Goal: Transaction & Acquisition: Download file/media

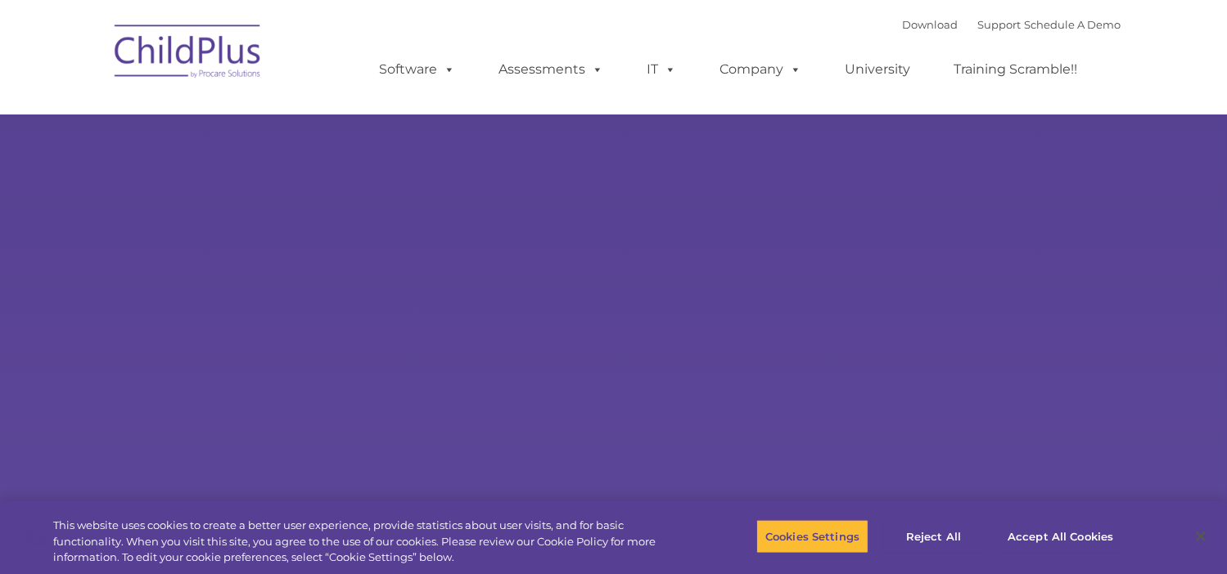
select select "MEDIUM"
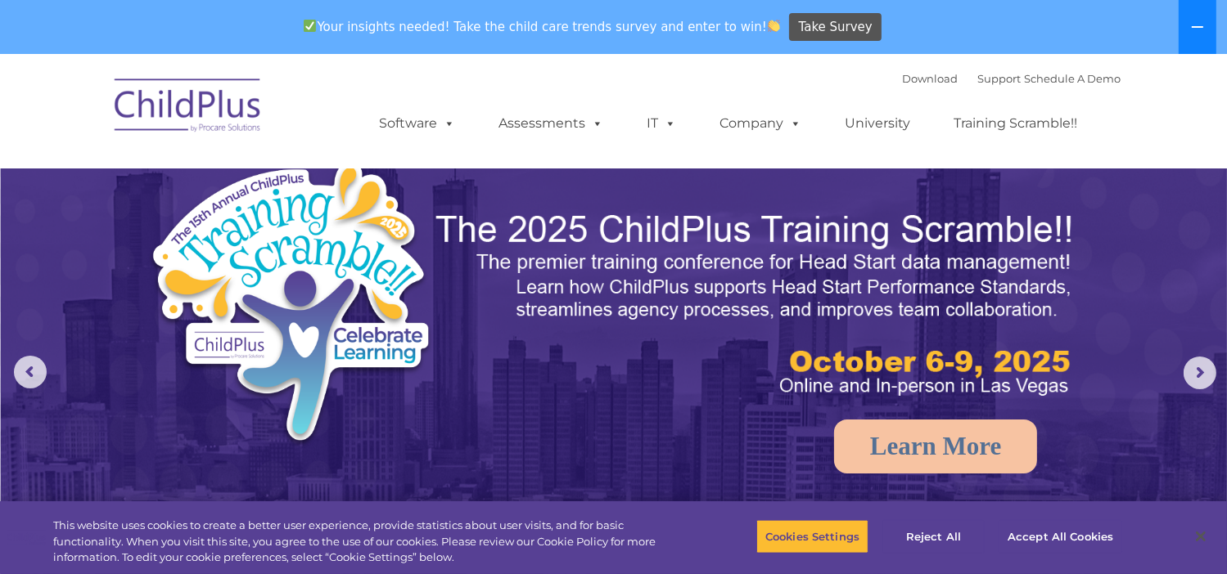
click at [1199, 26] on icon at bounding box center [1197, 27] width 11 height 2
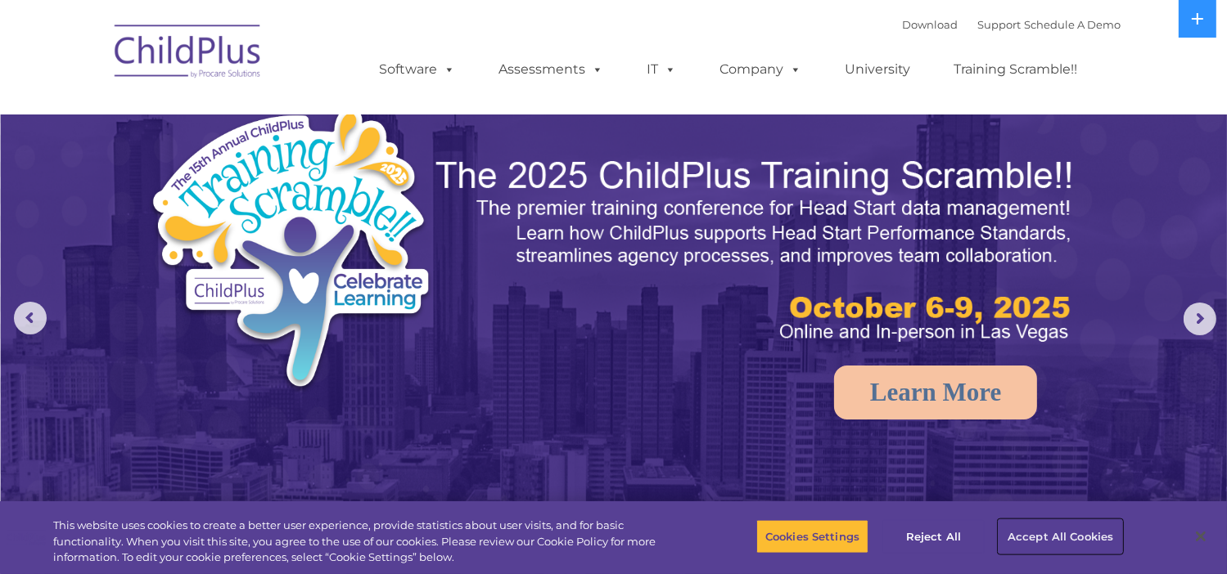
click at [1044, 534] on button "Accept All Cookies" at bounding box center [1060, 537] width 124 height 34
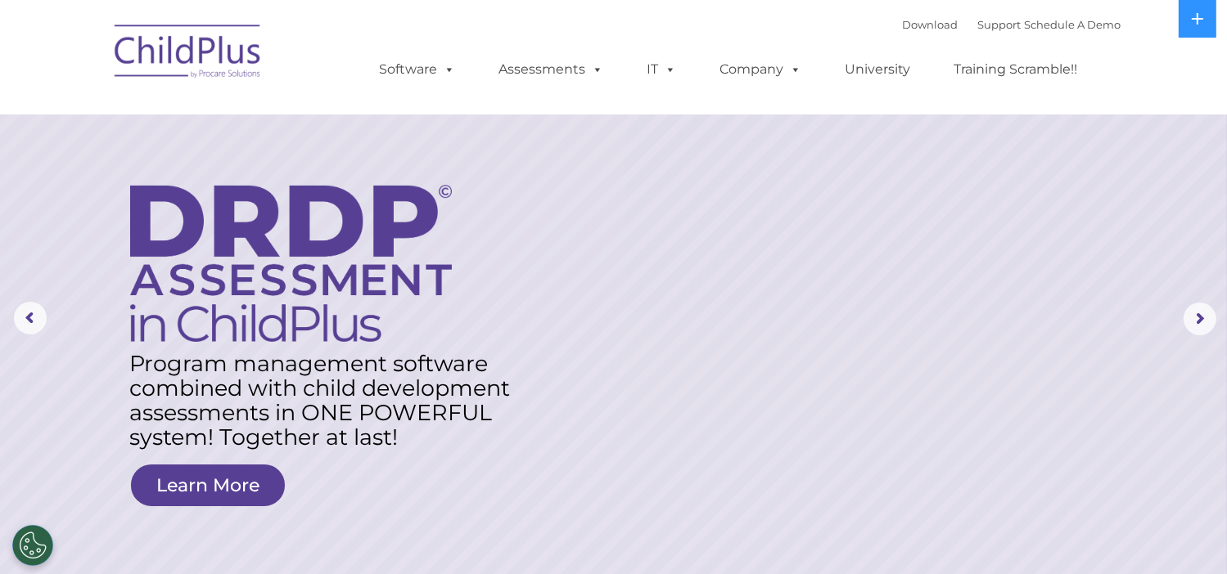
click at [226, 61] on img at bounding box center [188, 54] width 164 height 82
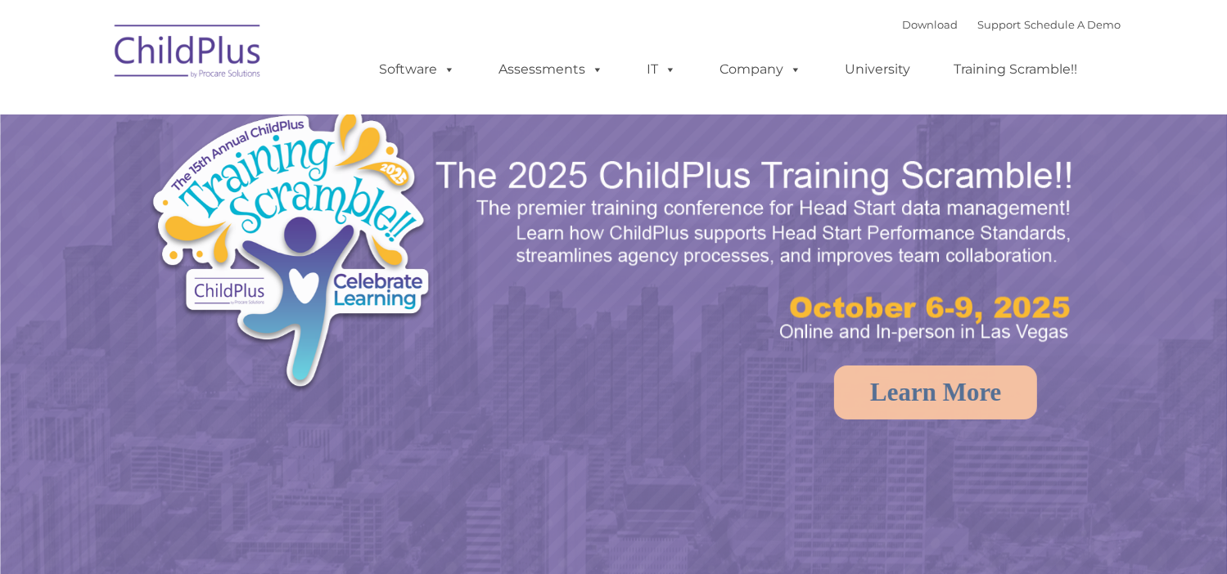
select select "MEDIUM"
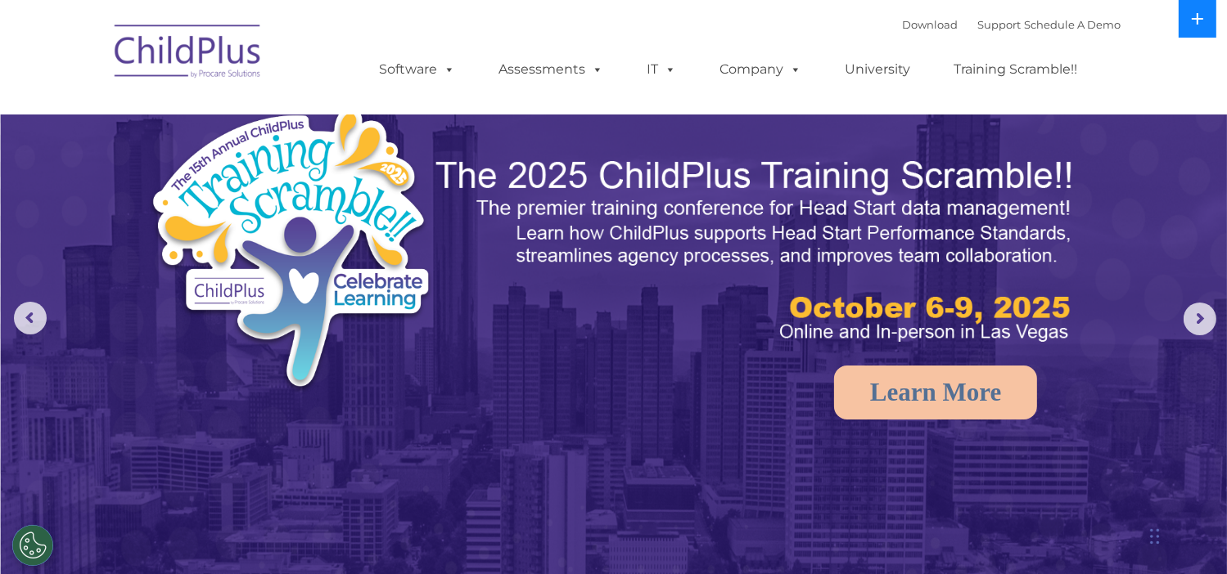
click at [1203, 17] on icon at bounding box center [1197, 18] width 13 height 13
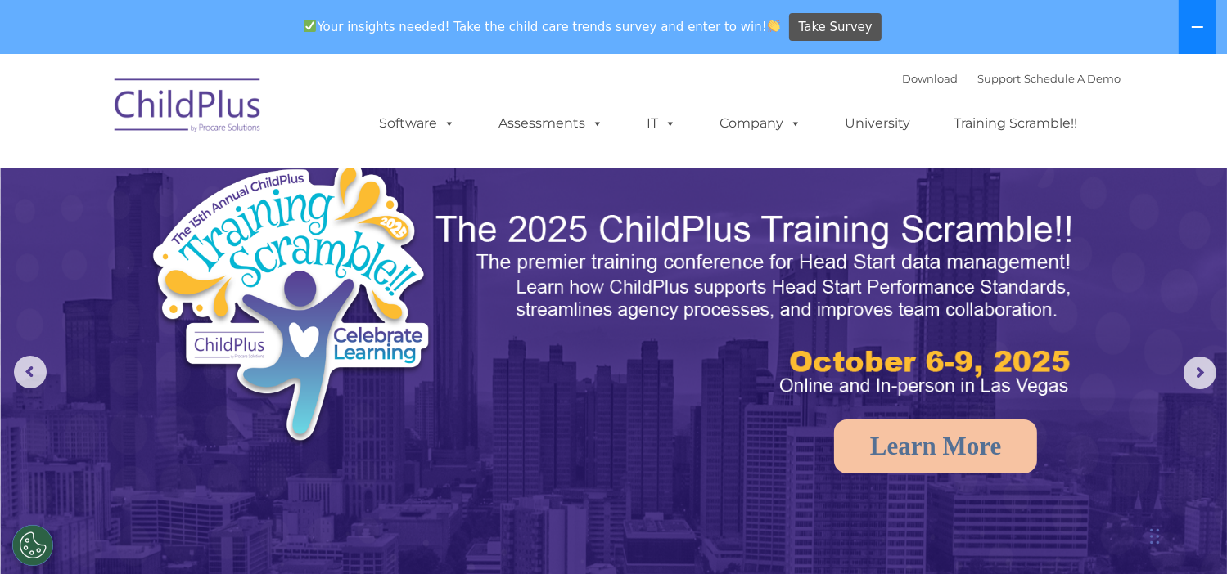
click at [1203, 17] on button at bounding box center [1197, 27] width 38 height 54
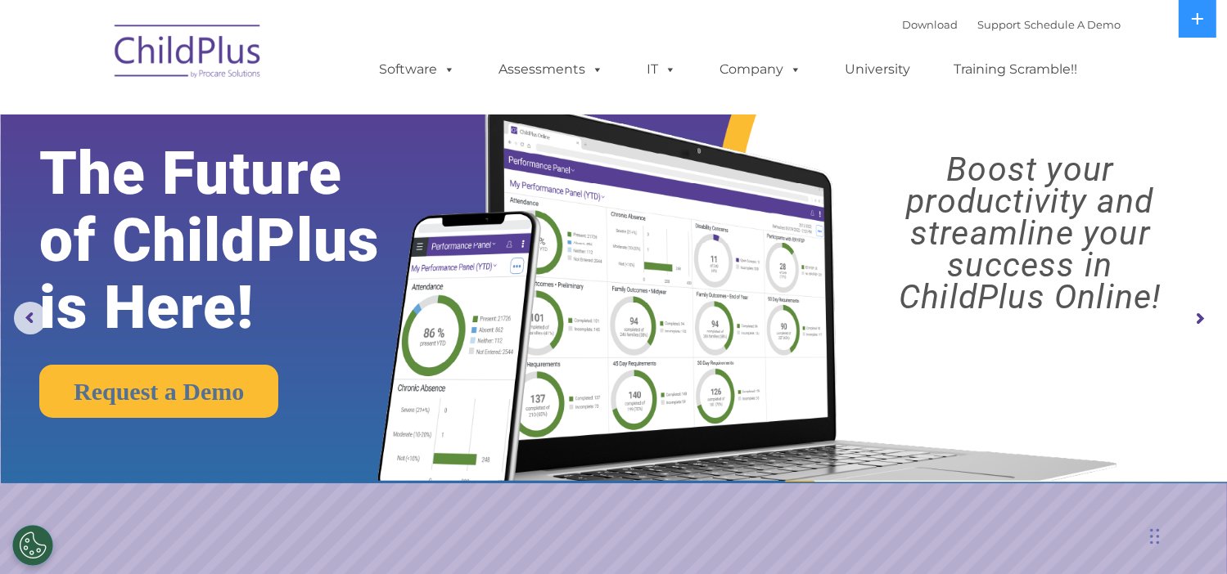
click at [1087, 295] on rs-layer "Boost your productivity and streamline your success in ChildPlus Online!" at bounding box center [1030, 234] width 364 height 160
click at [1197, 319] on rs-arrow at bounding box center [1199, 319] width 33 height 33
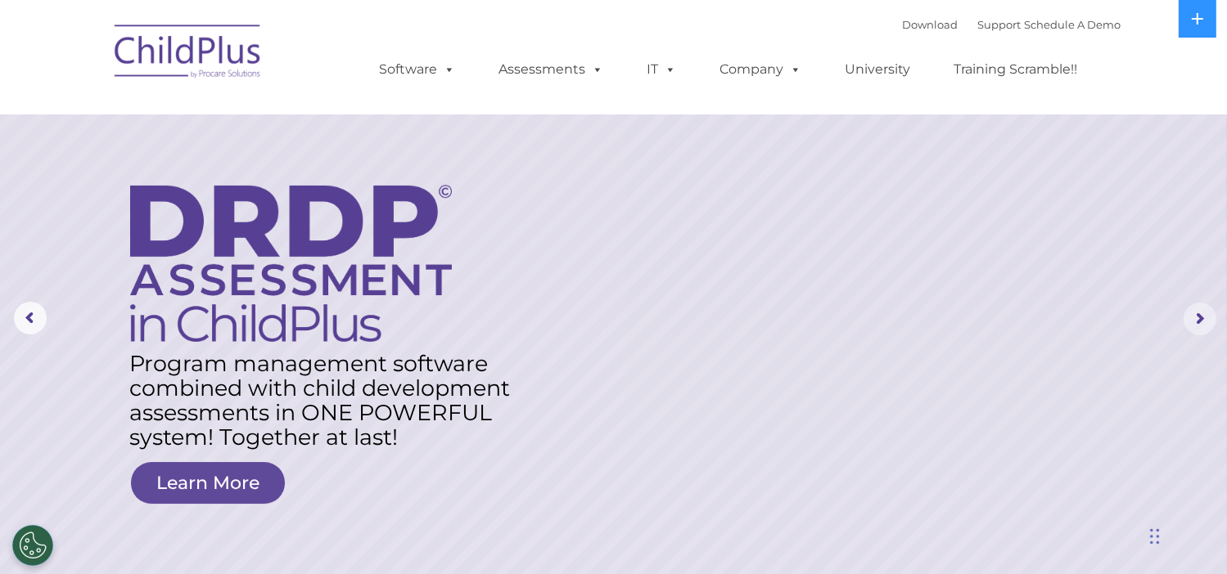
click at [1197, 319] on rs-arrow at bounding box center [1199, 319] width 33 height 33
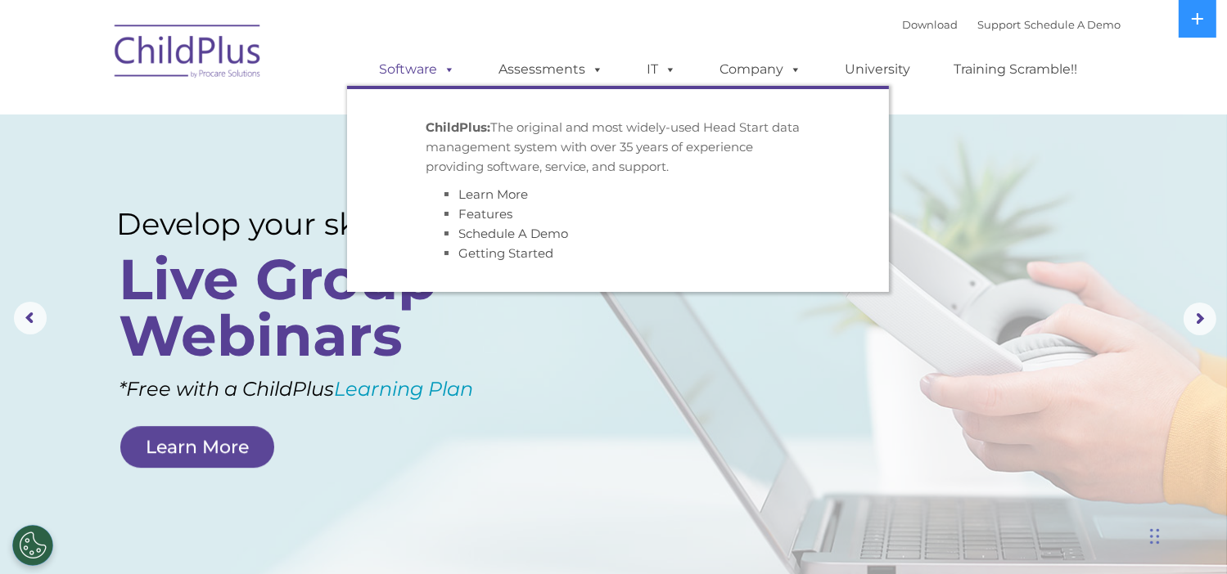
click at [444, 65] on span at bounding box center [447, 69] width 18 height 16
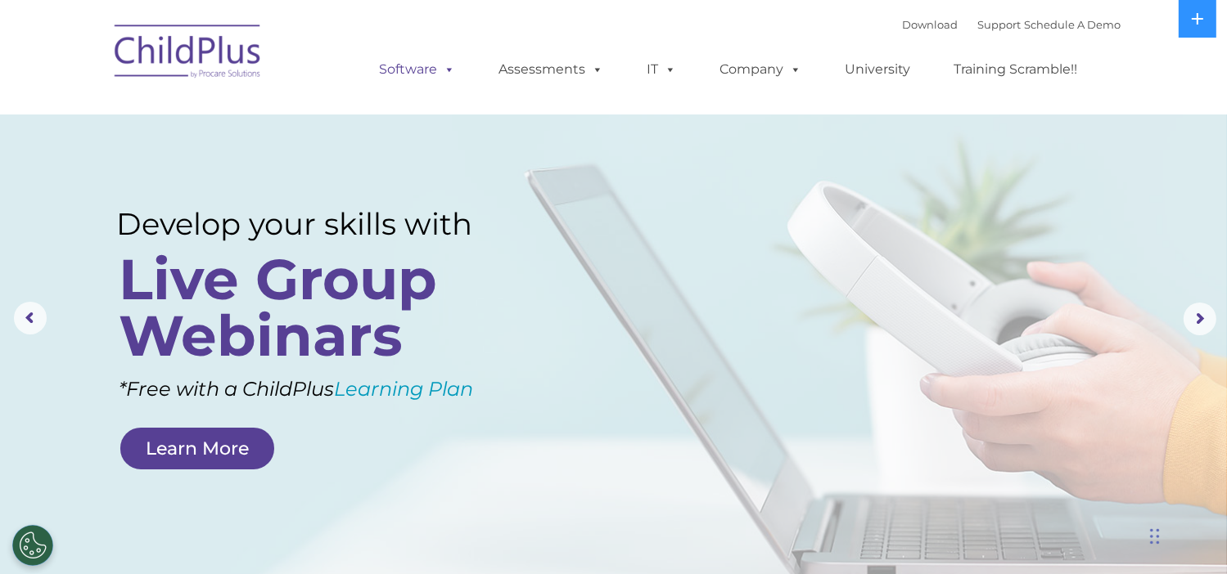
click at [444, 65] on span at bounding box center [447, 69] width 18 height 16
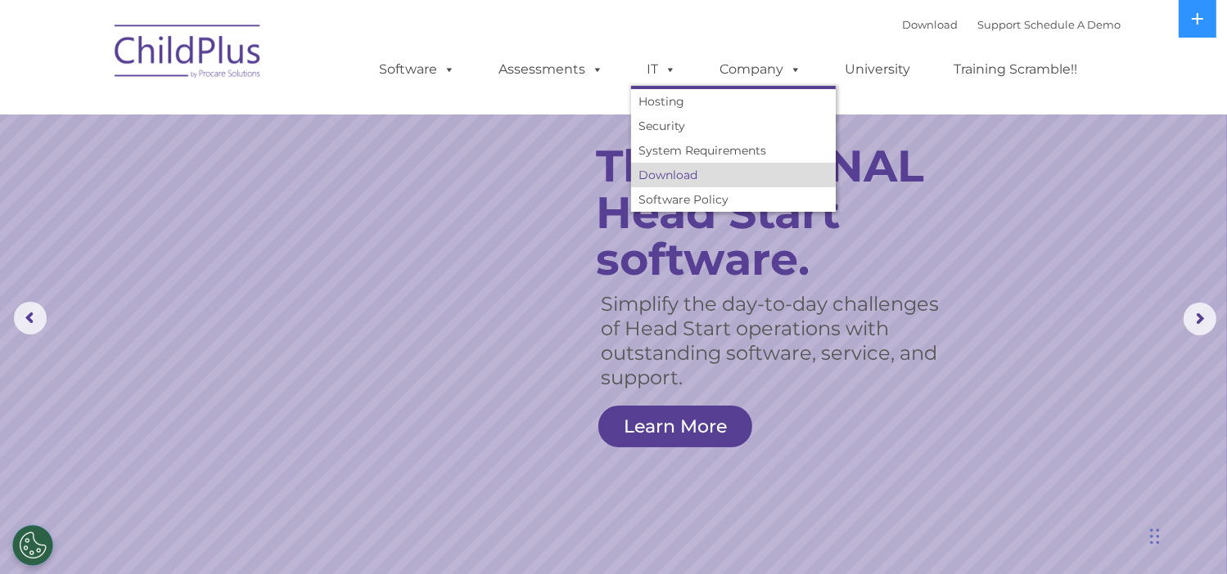
click at [660, 173] on link "Download" at bounding box center [733, 175] width 205 height 25
